Goal: Task Accomplishment & Management: Use online tool/utility

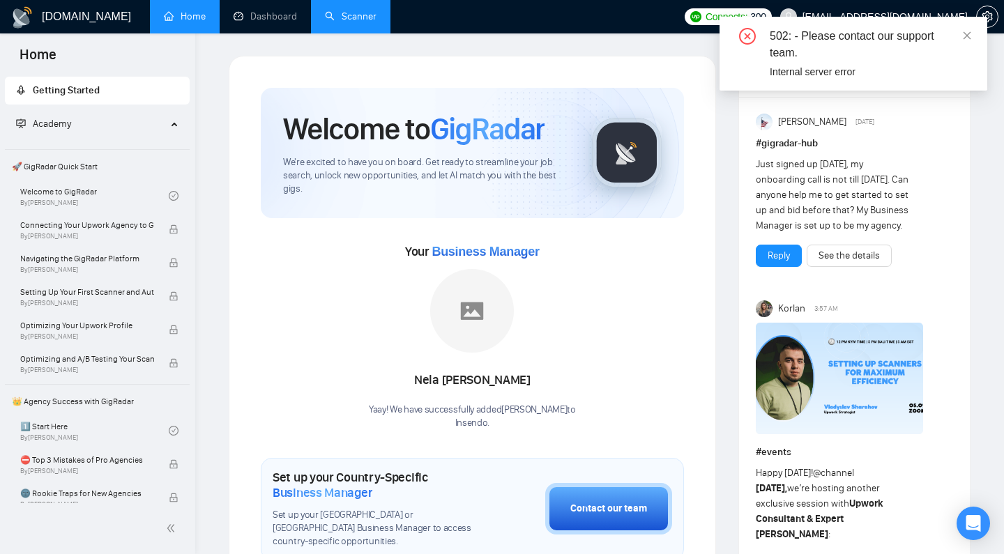
click at [355, 13] on link "Scanner" at bounding box center [351, 16] width 52 height 12
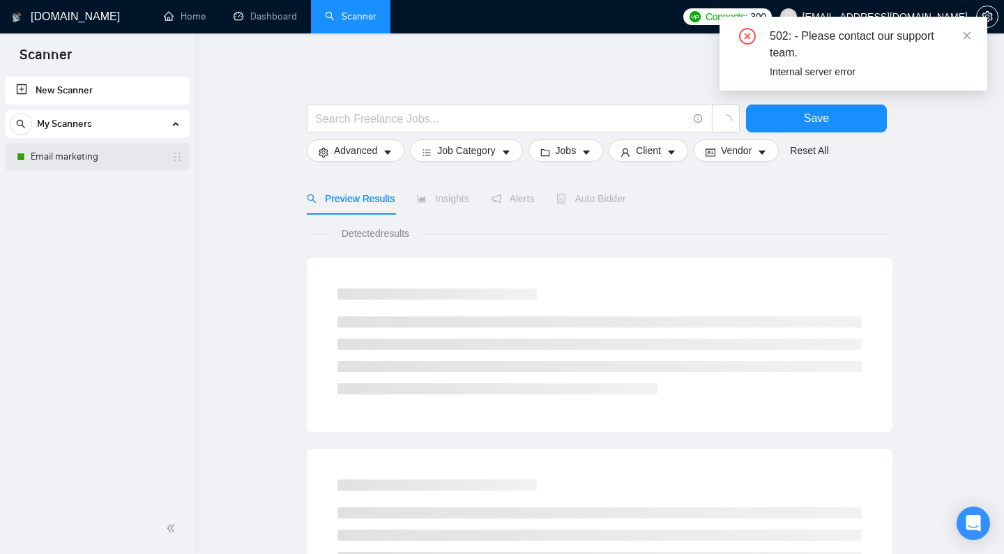
click at [112, 167] on link "Email marketing" at bounding box center [97, 157] width 132 height 28
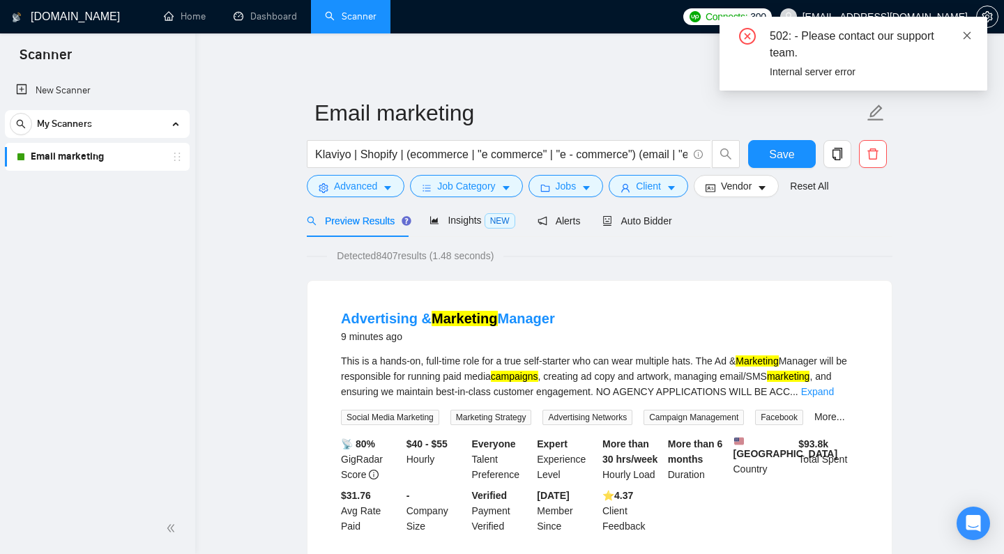
click at [972, 31] on icon "close" at bounding box center [967, 36] width 10 height 10
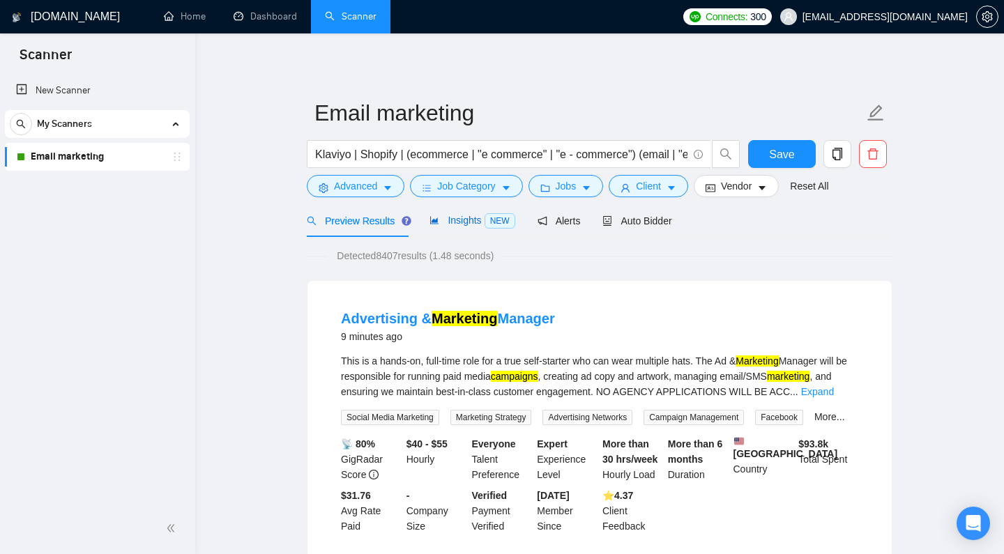
click at [474, 226] on span "Insights NEW" at bounding box center [471, 220] width 85 height 11
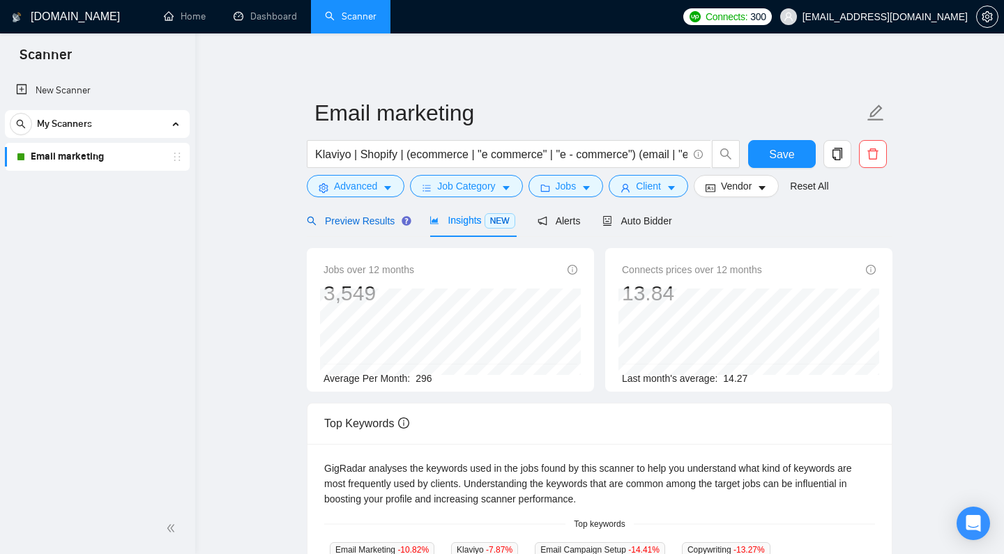
click at [357, 227] on span "Preview Results" at bounding box center [357, 220] width 100 height 11
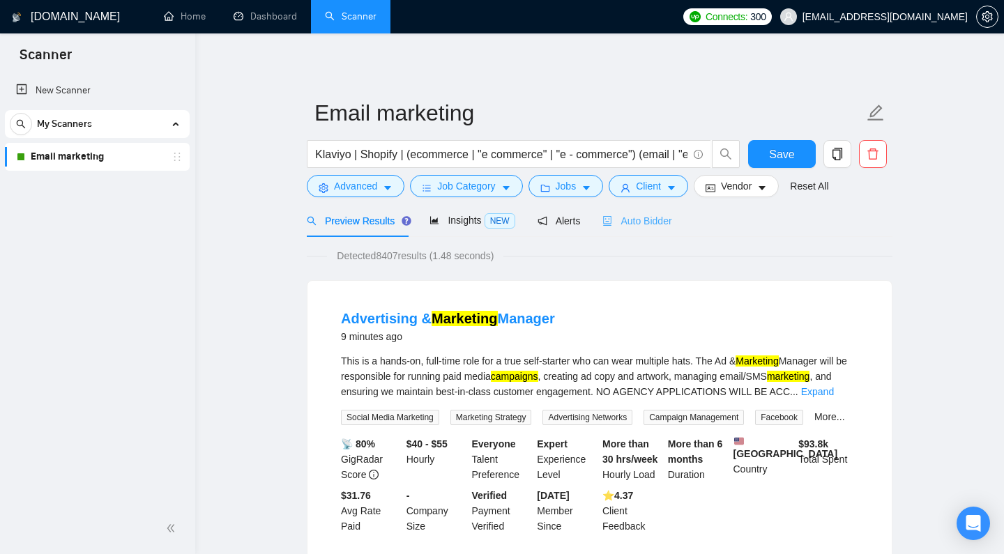
click at [660, 237] on div "Auto Bidder" at bounding box center [636, 220] width 69 height 33
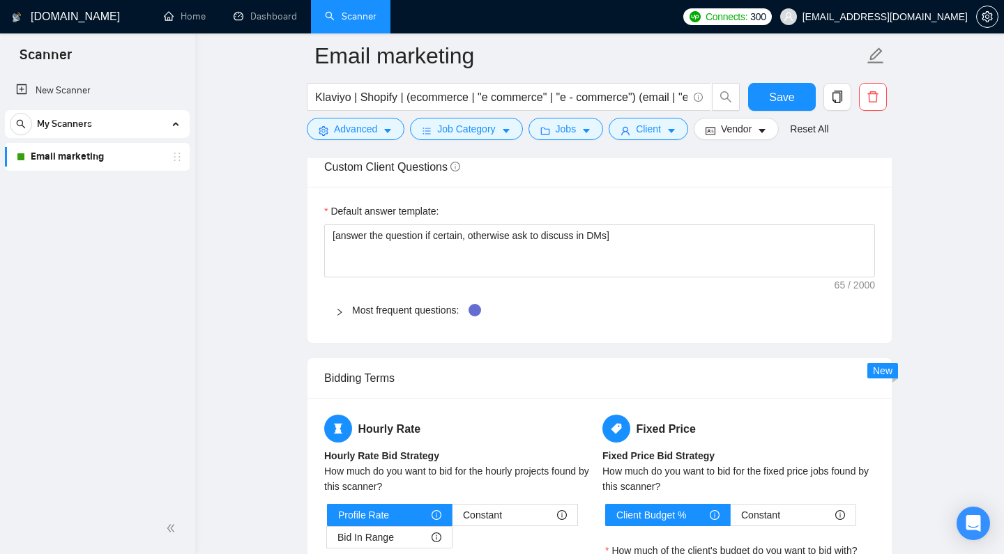
scroll to position [2010, 0]
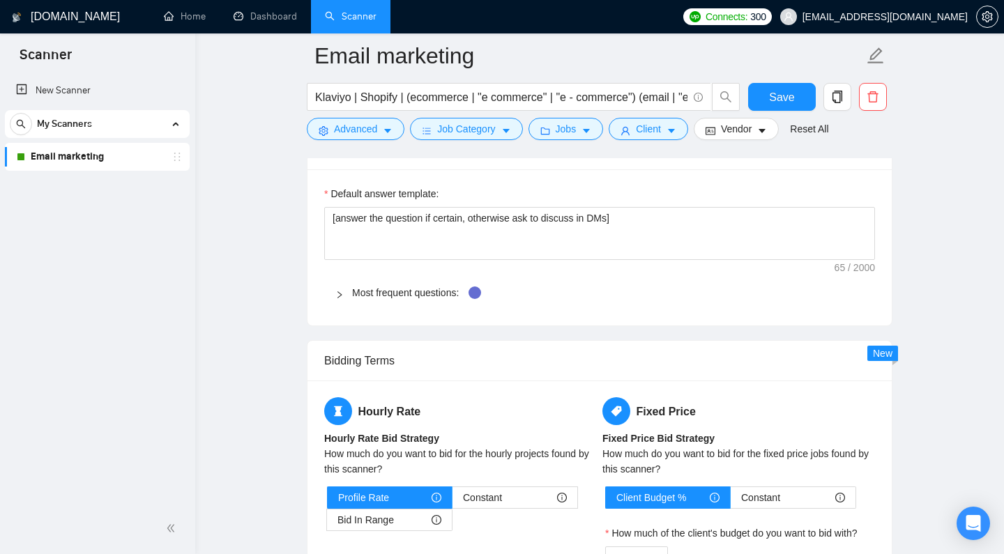
click at [327, 309] on div "Most frequent questions:" at bounding box center [599, 293] width 551 height 32
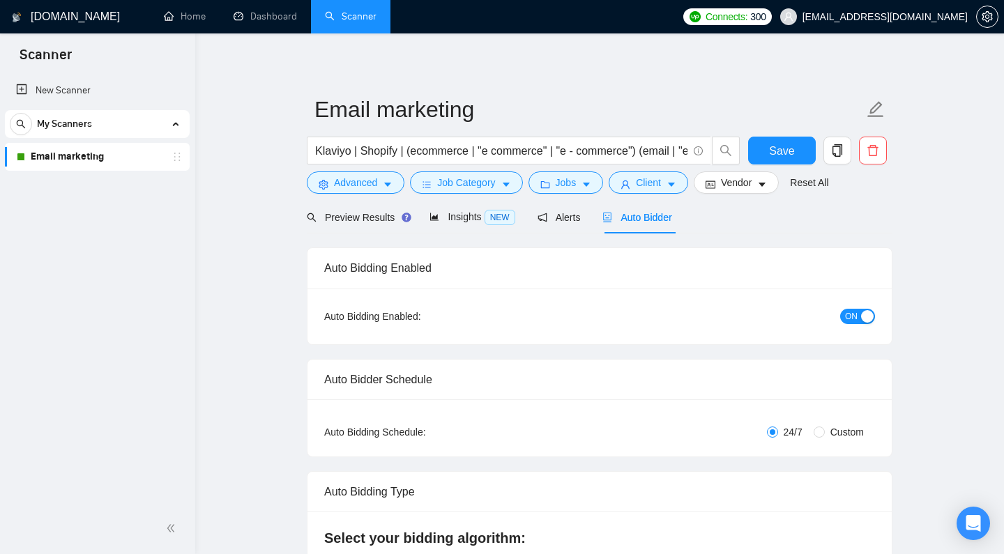
scroll to position [0, 0]
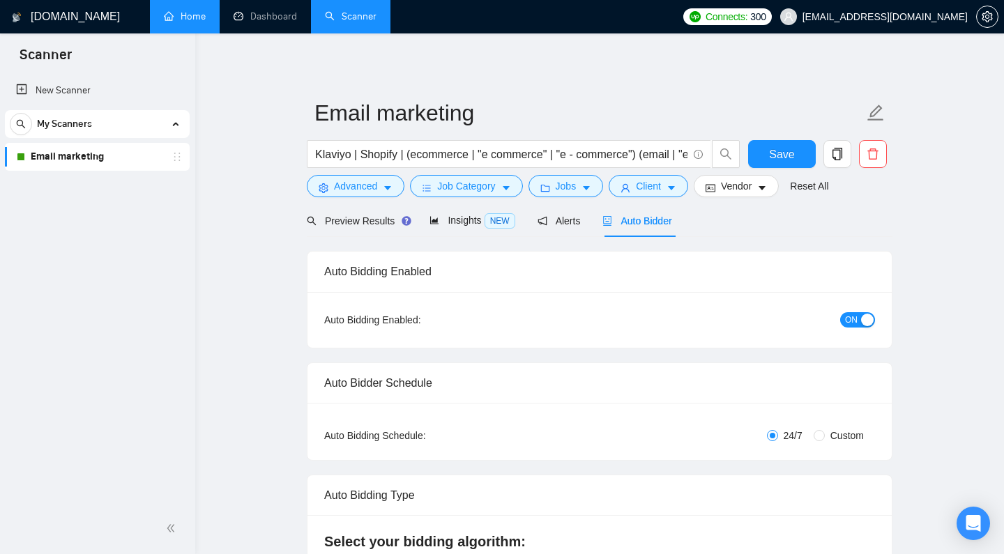
click at [202, 20] on link "Home" at bounding box center [185, 16] width 42 height 12
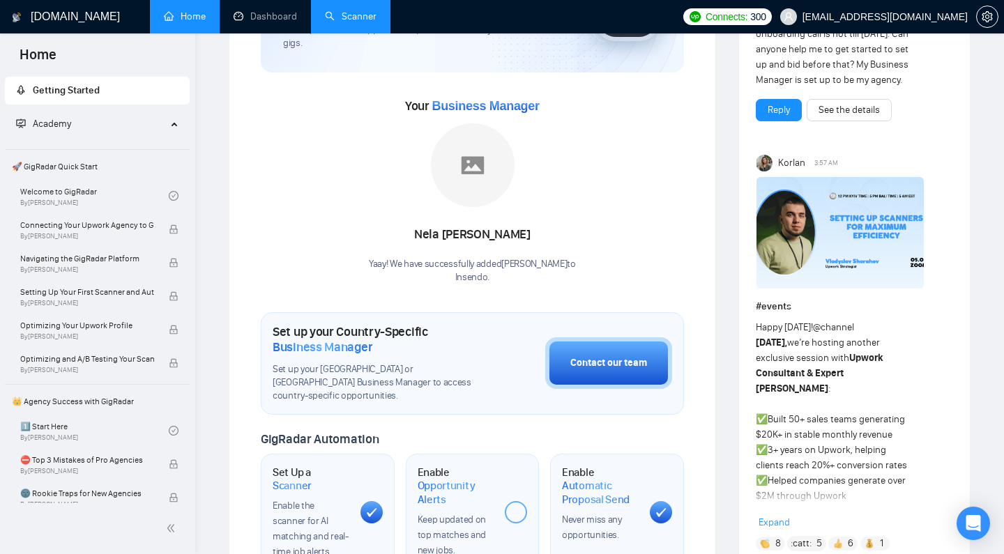
scroll to position [151, 0]
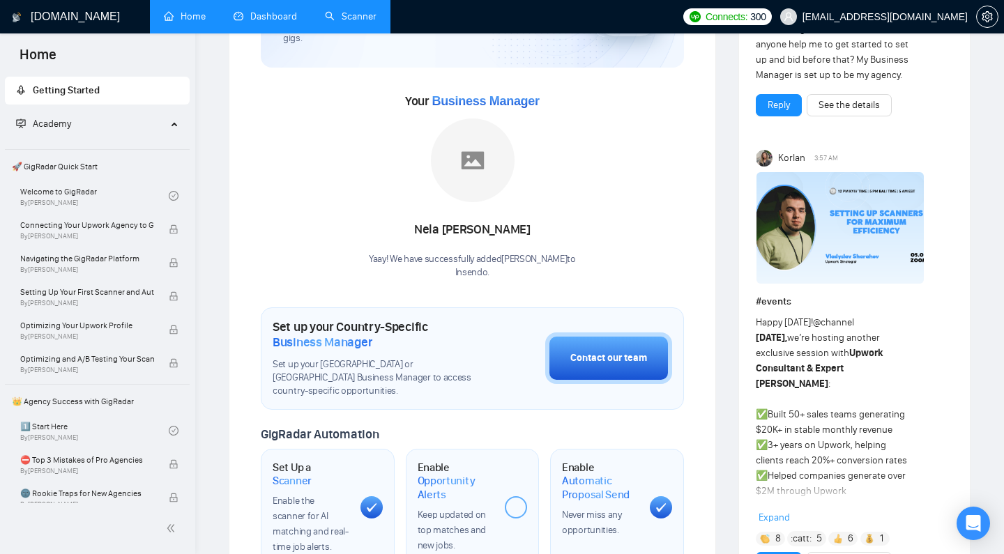
click at [297, 10] on link "Dashboard" at bounding box center [265, 16] width 63 height 12
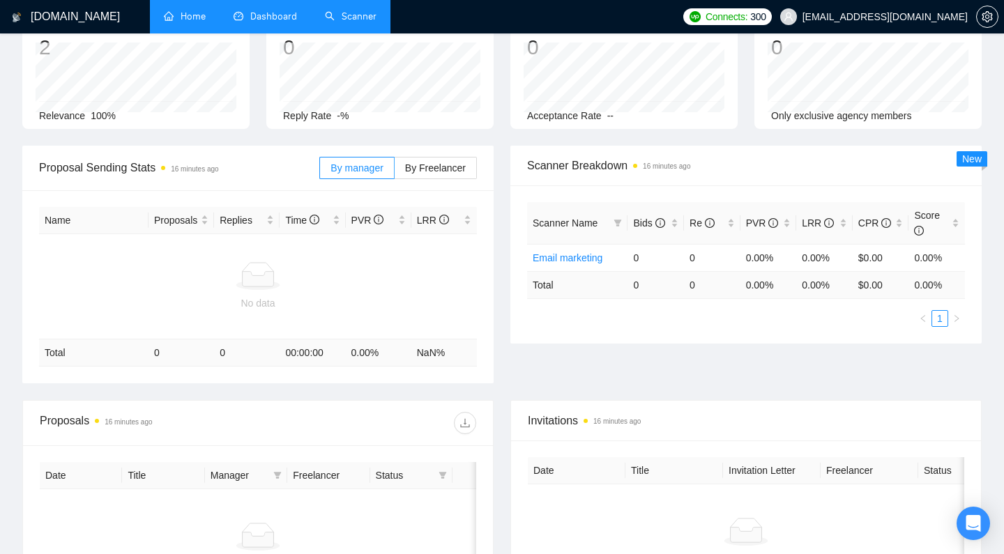
scroll to position [292, 0]
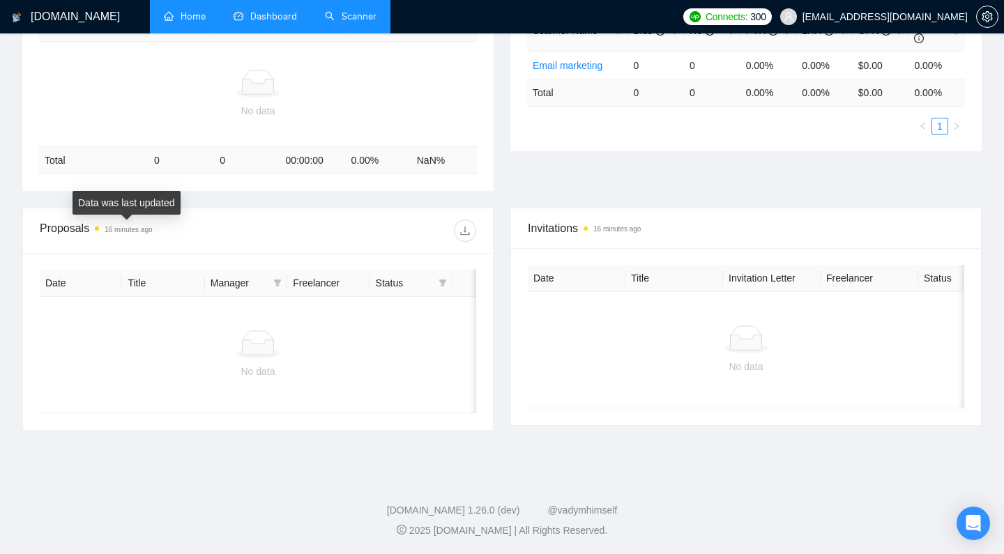
click at [98, 227] on span at bounding box center [97, 229] width 4 height 4
click at [79, 229] on div "Proposals 16 minutes ago" at bounding box center [149, 231] width 218 height 22
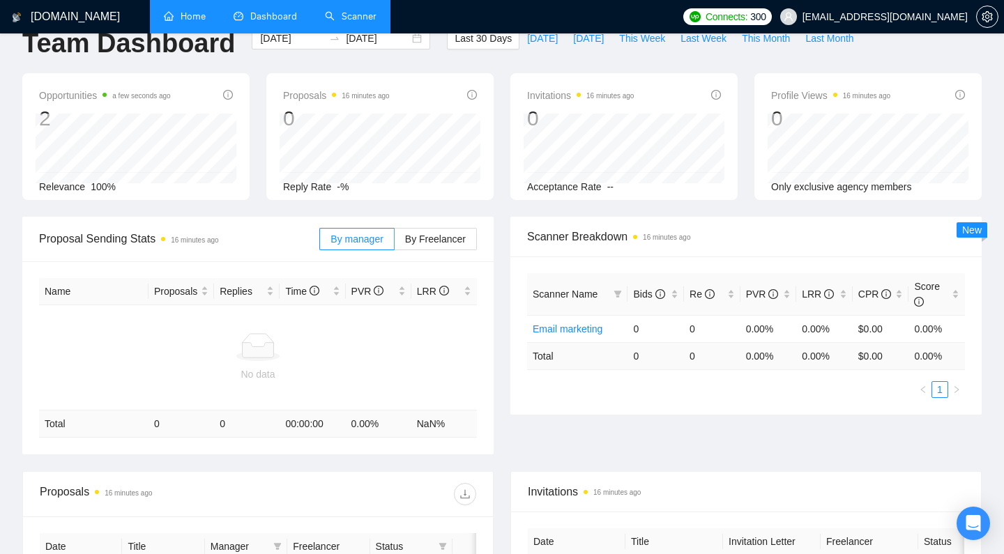
scroll to position [0, 0]
